Goal: Entertainment & Leisure: Browse casually

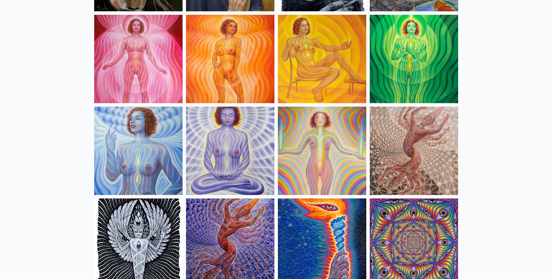
scroll to position [434, 0]
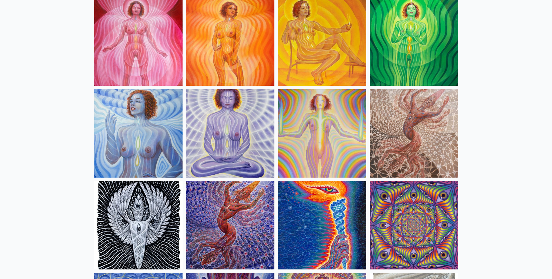
drag, startPoint x: 515, startPoint y: 138, endPoint x: 515, endPoint y: 134, distance: 3.5
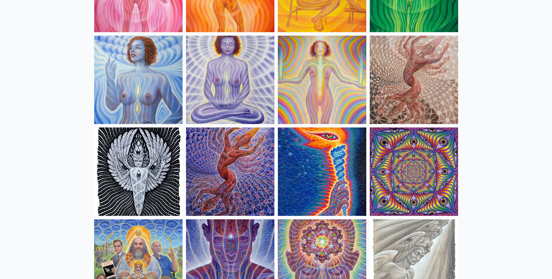
scroll to position [492, 0]
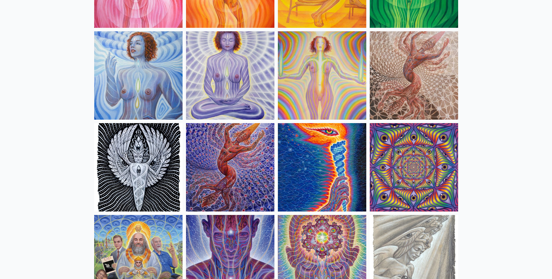
click at [425, 157] on img at bounding box center [414, 167] width 88 height 88
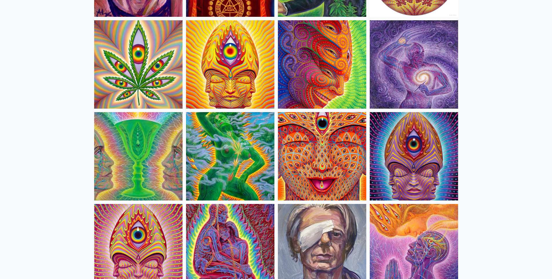
scroll to position [1072, 0]
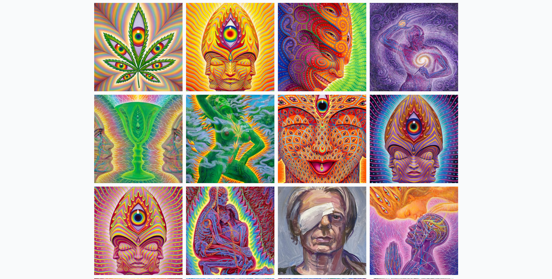
click at [302, 133] on img at bounding box center [322, 139] width 88 height 88
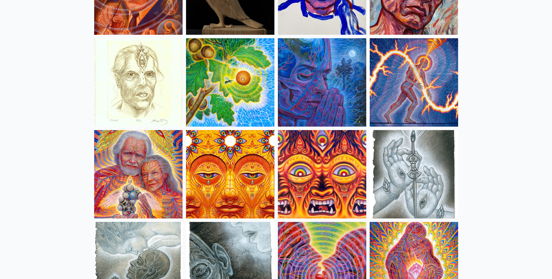
scroll to position [1680, 0]
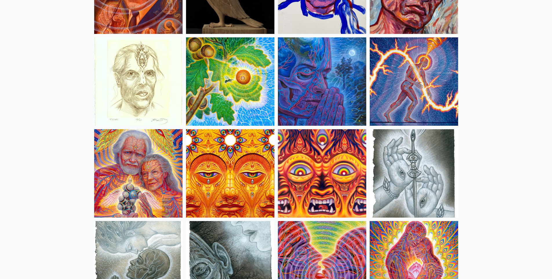
click at [226, 164] on img at bounding box center [230, 173] width 88 height 88
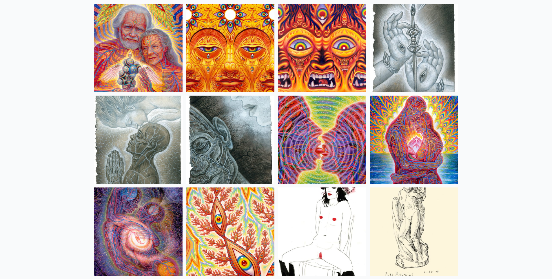
scroll to position [1825, 0]
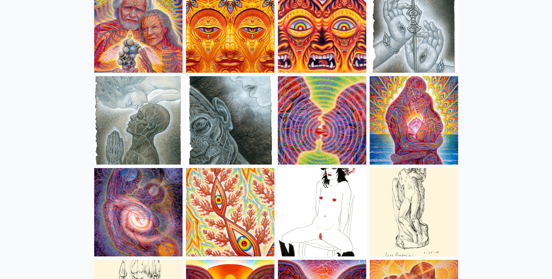
click at [320, 203] on img at bounding box center [322, 212] width 88 height 88
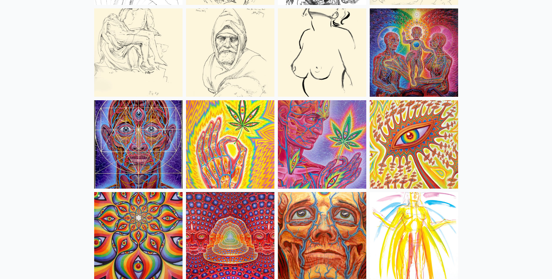
scroll to position [2491, 0]
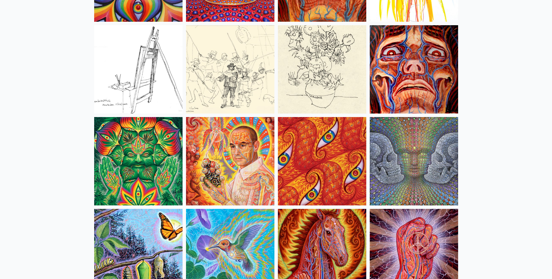
scroll to position [2722, 0]
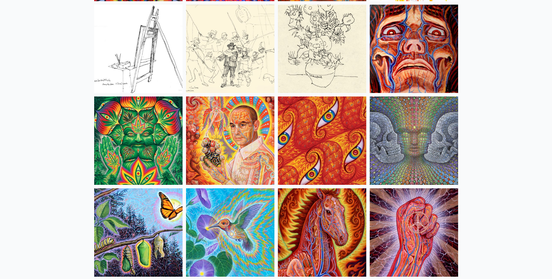
click at [129, 142] on img at bounding box center [138, 140] width 88 height 88
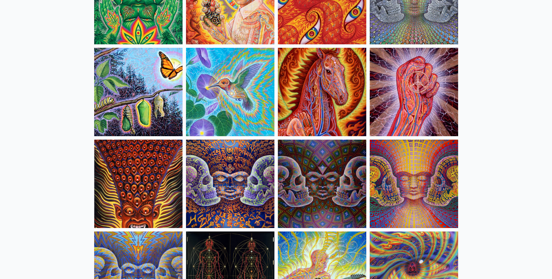
scroll to position [2867, 0]
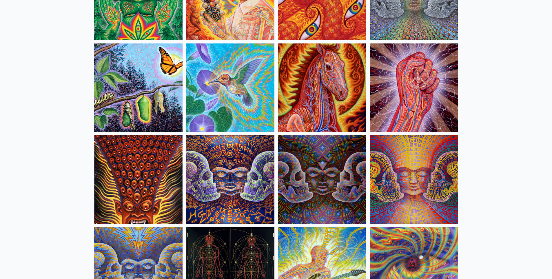
click at [341, 162] on img at bounding box center [322, 179] width 88 height 88
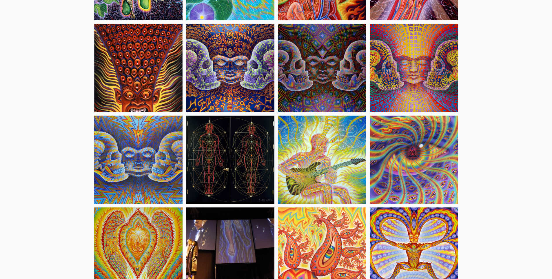
scroll to position [2983, 0]
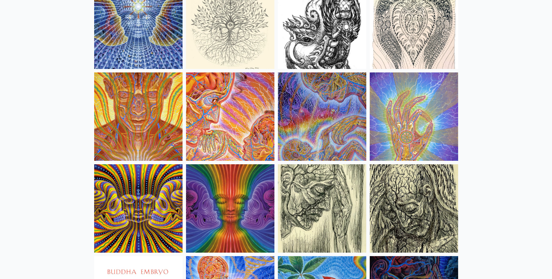
scroll to position [3302, 0]
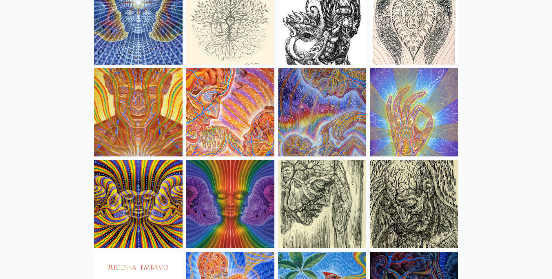
click at [234, 193] on img at bounding box center [230, 204] width 88 height 88
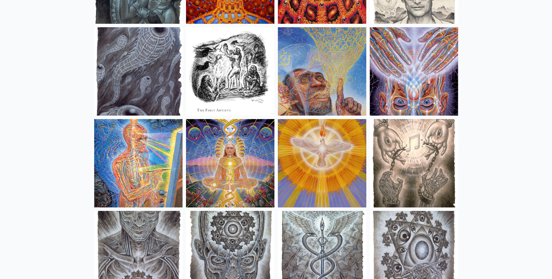
scroll to position [4170, 0]
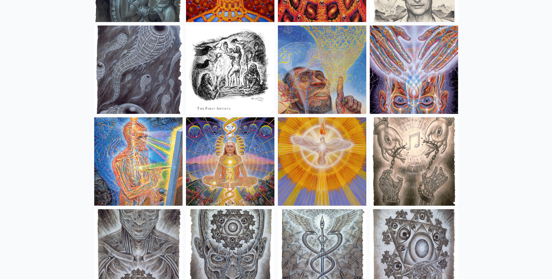
click at [326, 157] on img at bounding box center [322, 161] width 88 height 88
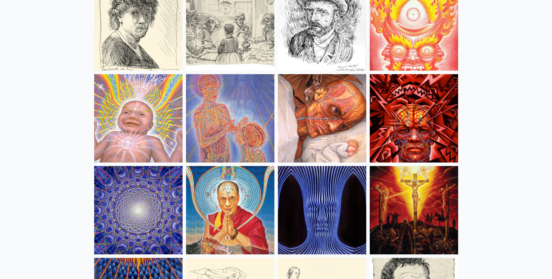
scroll to position [4952, 0]
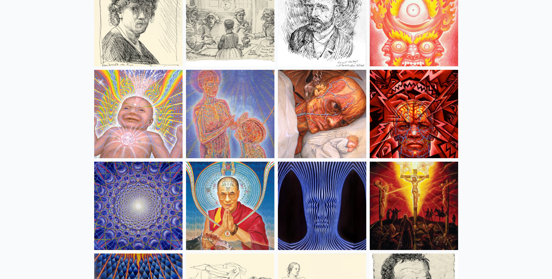
click at [314, 202] on img at bounding box center [322, 206] width 88 height 88
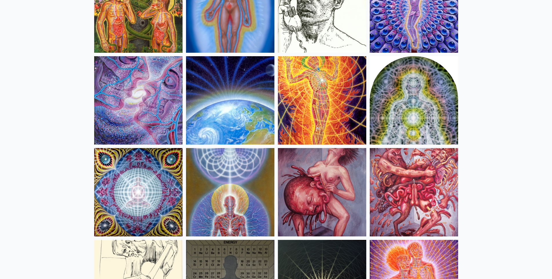
scroll to position [5850, 0]
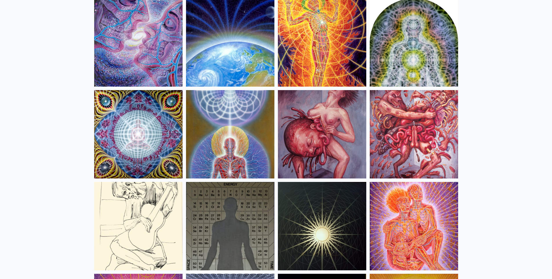
click at [132, 142] on img at bounding box center [138, 134] width 88 height 88
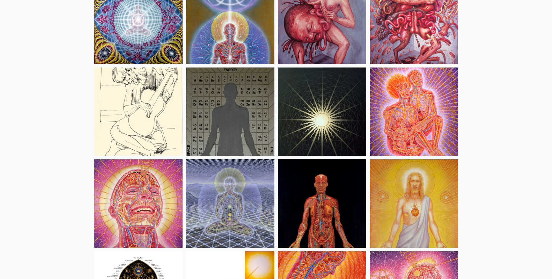
scroll to position [5966, 0]
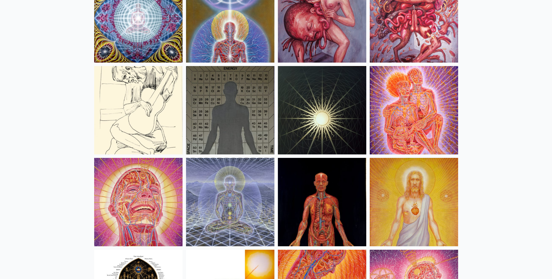
drag, startPoint x: 304, startPoint y: 103, endPoint x: 307, endPoint y: 102, distance: 3.6
click at [304, 103] on img at bounding box center [322, 110] width 88 height 88
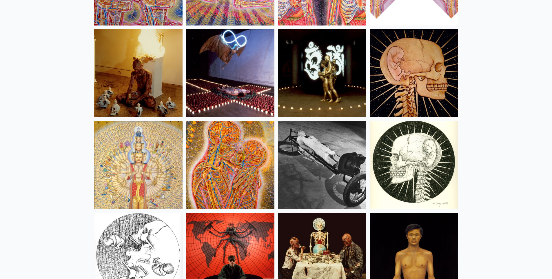
scroll to position [6574, 0]
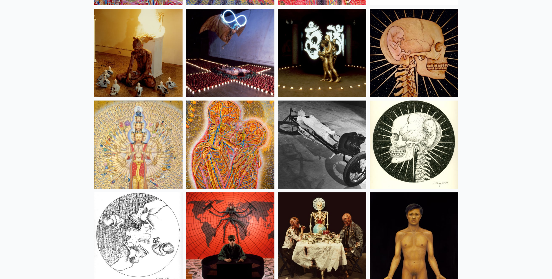
click at [148, 130] on img at bounding box center [138, 144] width 88 height 88
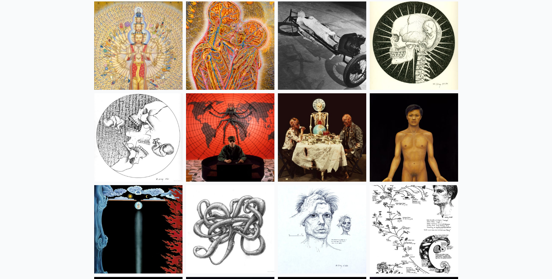
scroll to position [6603, 0]
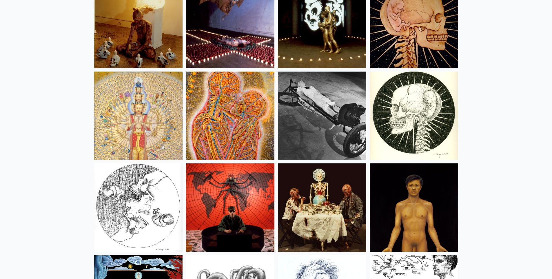
click at [430, 203] on img at bounding box center [414, 207] width 88 height 88
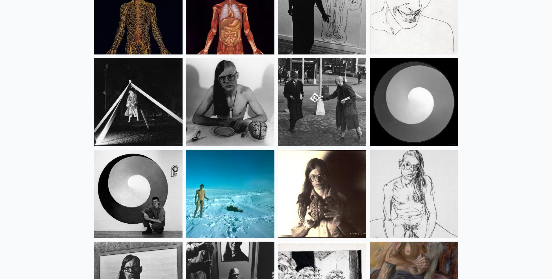
scroll to position [7356, 0]
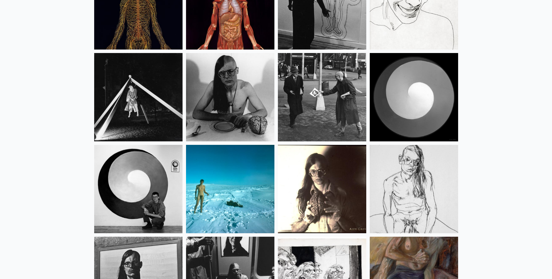
click at [217, 191] on img at bounding box center [230, 189] width 88 height 88
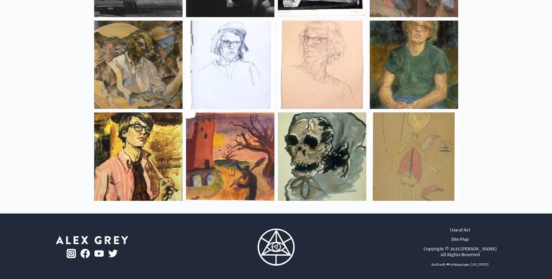
scroll to position [7666, 0]
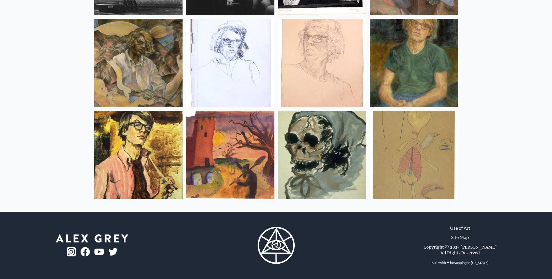
click at [410, 150] on img at bounding box center [414, 155] width 88 height 88
click at [309, 145] on img at bounding box center [322, 155] width 88 height 88
click at [226, 134] on img at bounding box center [230, 155] width 88 height 88
click at [147, 162] on img at bounding box center [138, 155] width 88 height 88
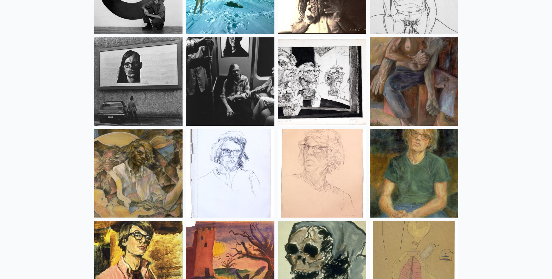
scroll to position [7521, 0]
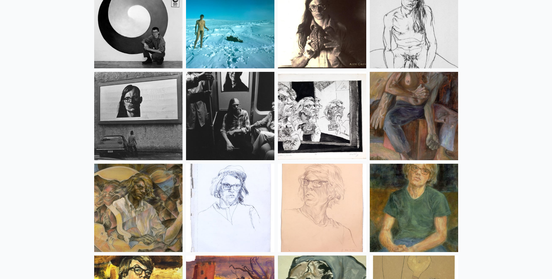
click at [230, 123] on img at bounding box center [230, 116] width 88 height 88
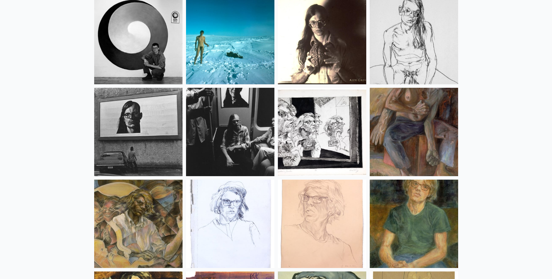
scroll to position [7405, 0]
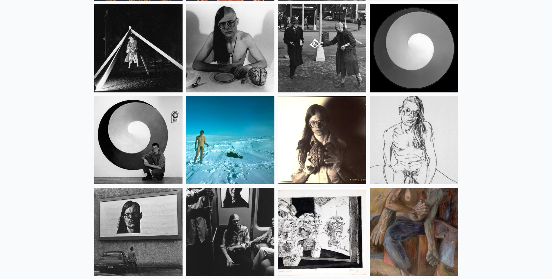
click at [133, 144] on img at bounding box center [138, 140] width 88 height 88
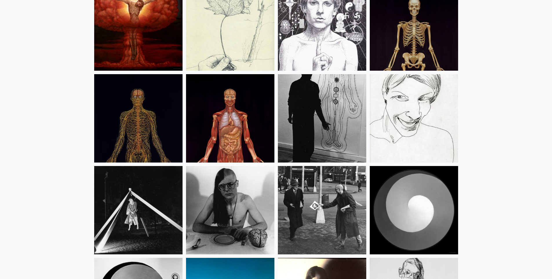
scroll to position [7260, 0]
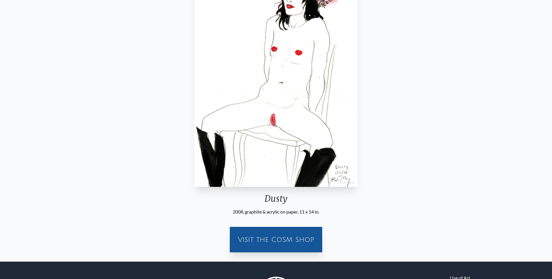
scroll to position [116, 0]
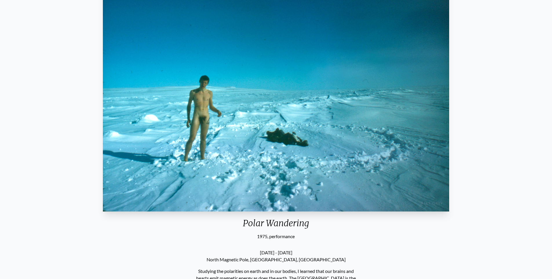
scroll to position [58, 0]
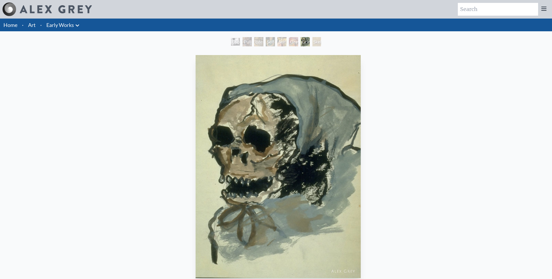
scroll to position [29, 0]
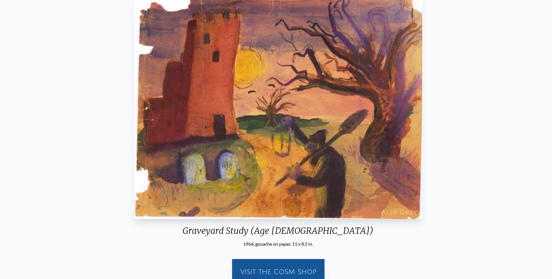
scroll to position [54, 0]
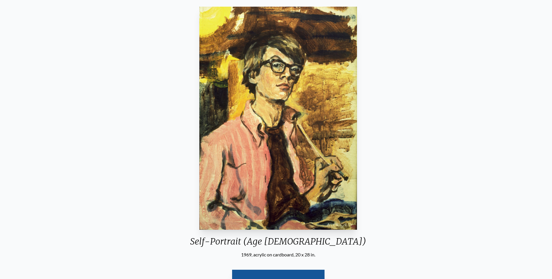
scroll to position [29, 0]
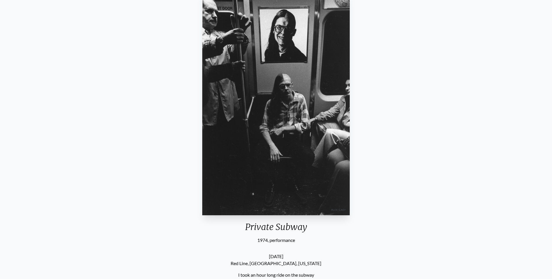
scroll to position [58, 0]
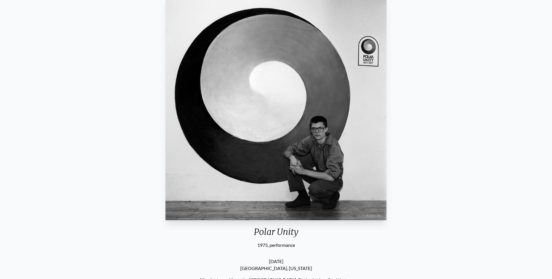
scroll to position [261, 0]
